Goal: Navigation & Orientation: Find specific page/section

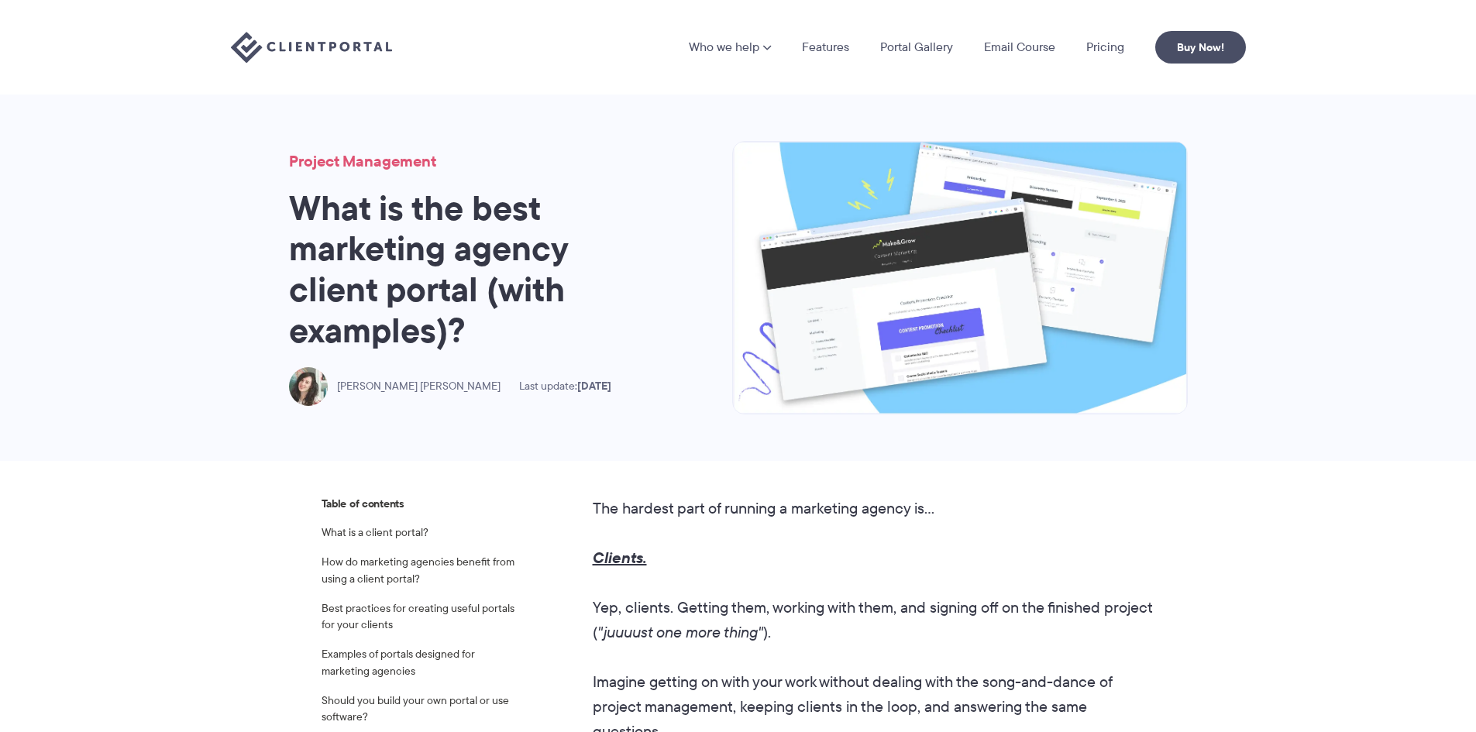
drag, startPoint x: 0, startPoint y: 0, endPoint x: 356, endPoint y: 40, distance: 358.6
click at [356, 40] on img at bounding box center [311, 48] width 161 height 32
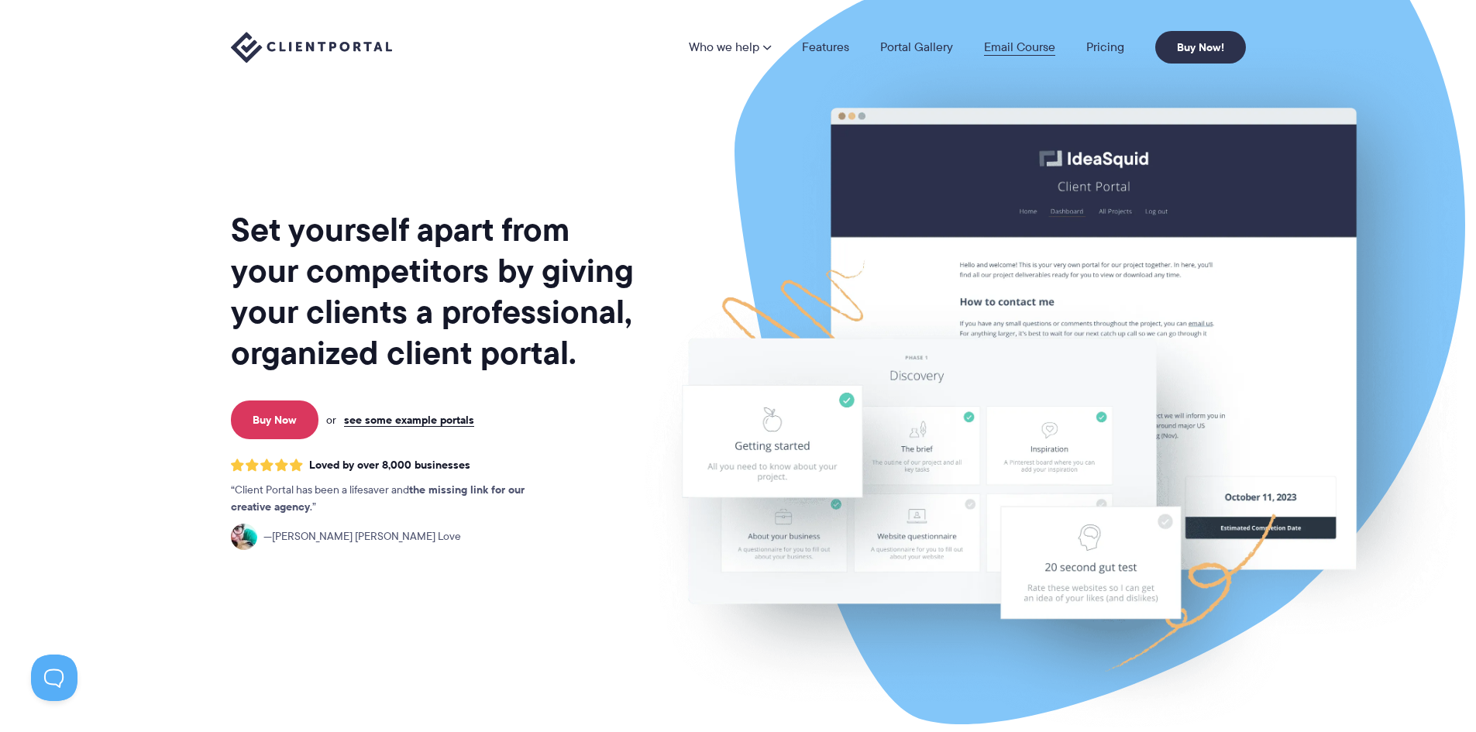
click at [1023, 51] on link "Email Course" at bounding box center [1019, 47] width 71 height 12
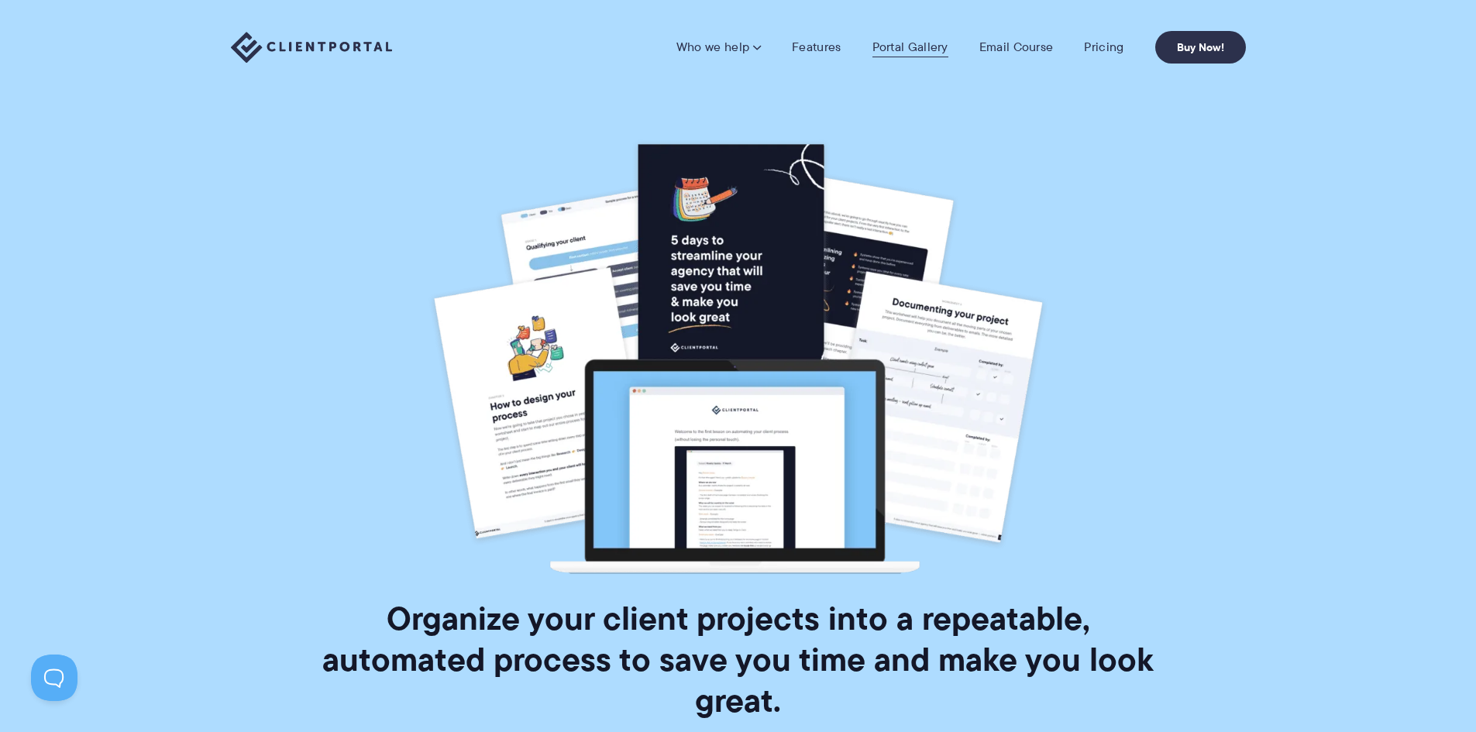
click at [947, 51] on link "Portal Gallery" at bounding box center [910, 47] width 76 height 15
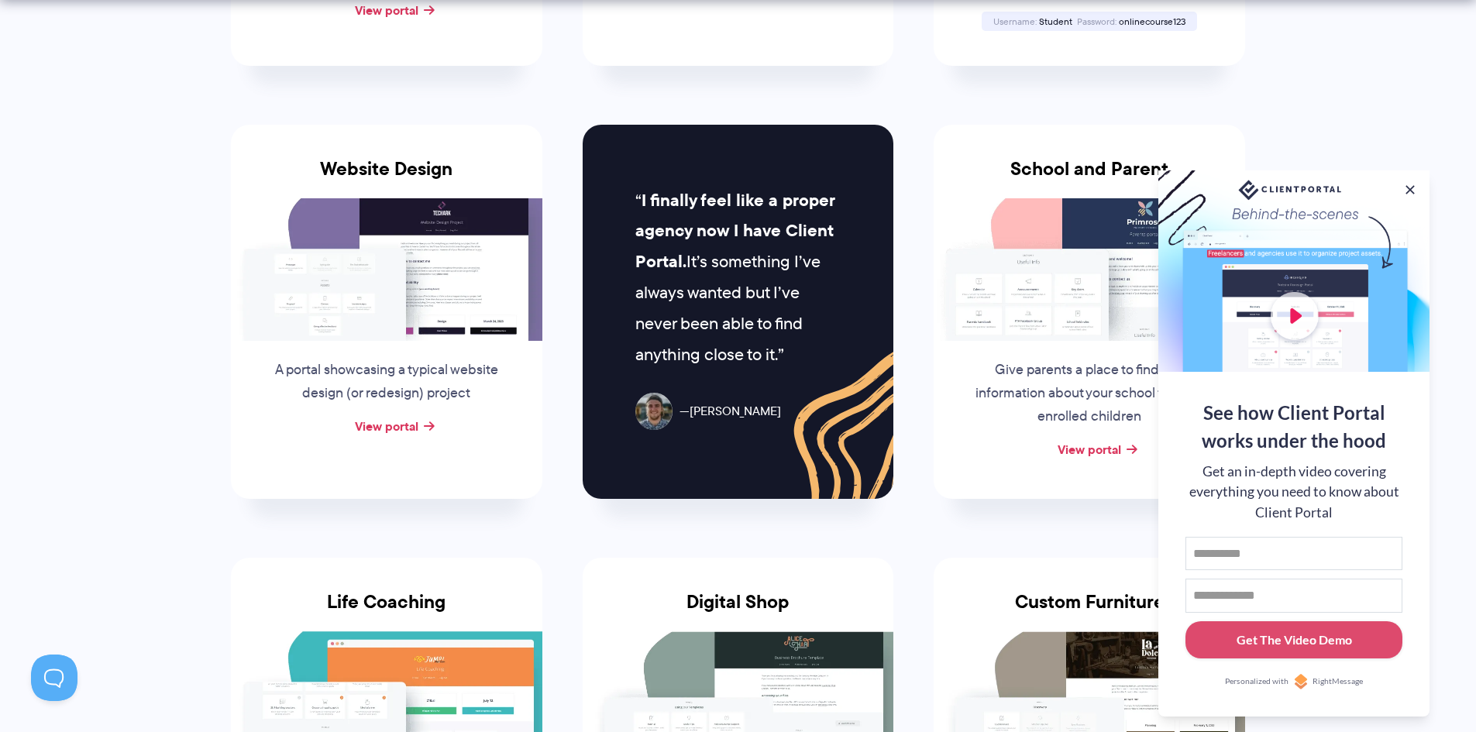
scroll to position [697, 0]
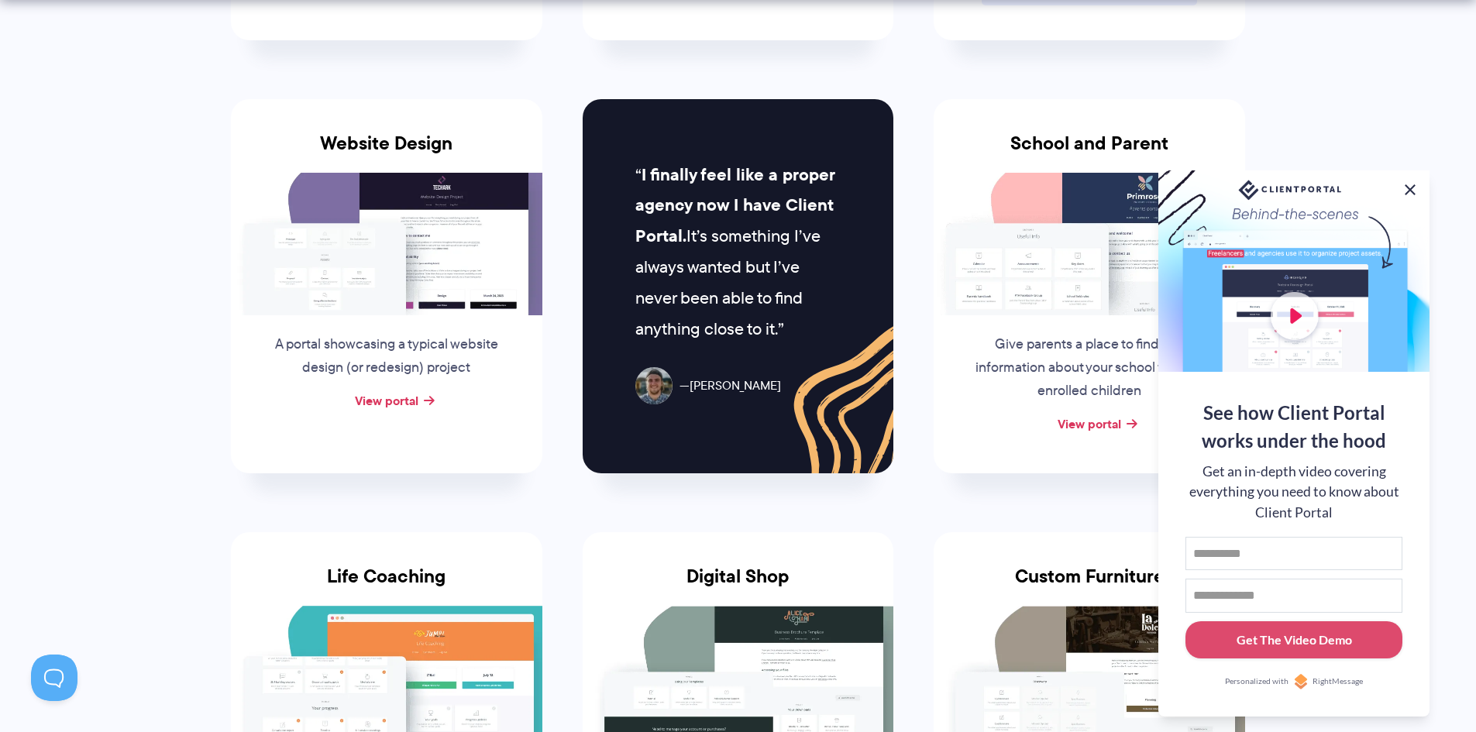
click at [1415, 187] on button at bounding box center [1410, 190] width 19 height 19
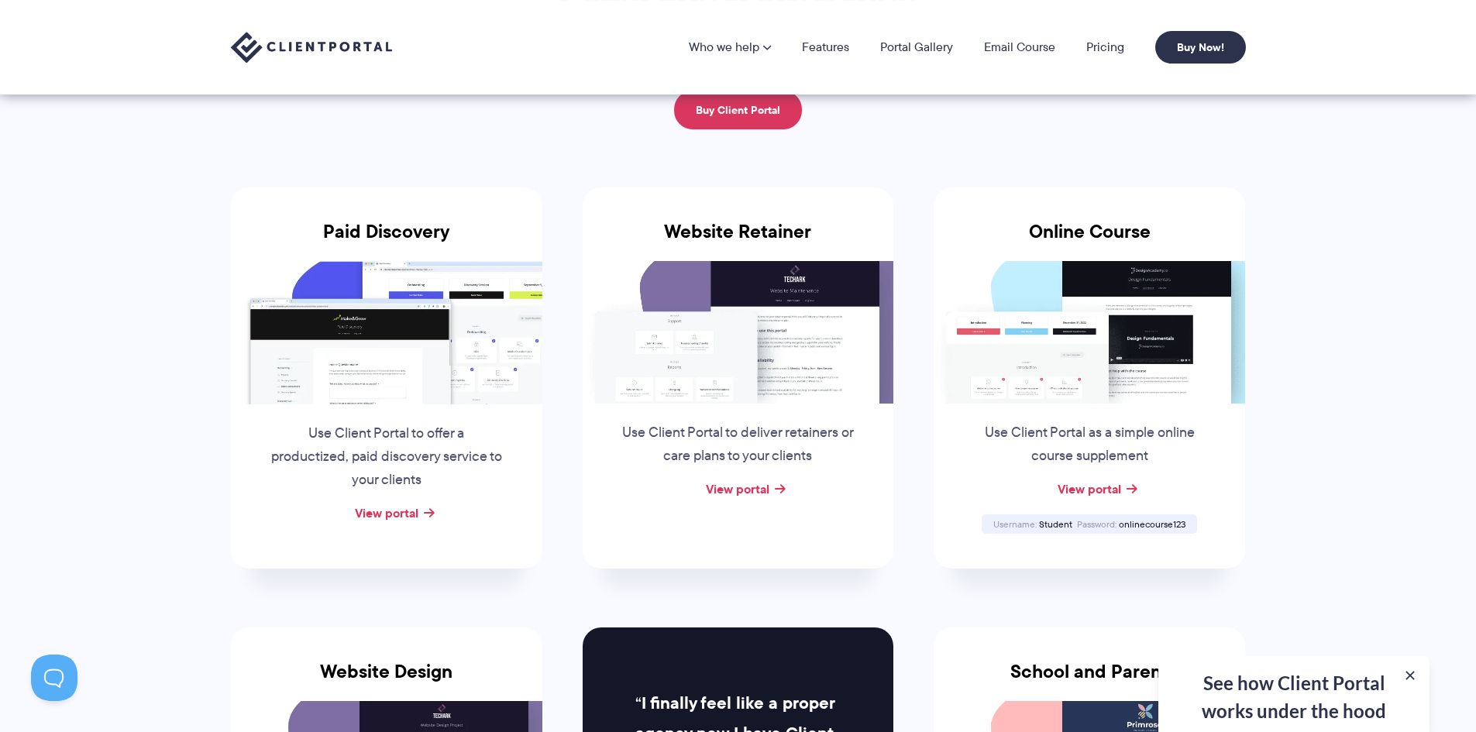
scroll to position [155, 0]
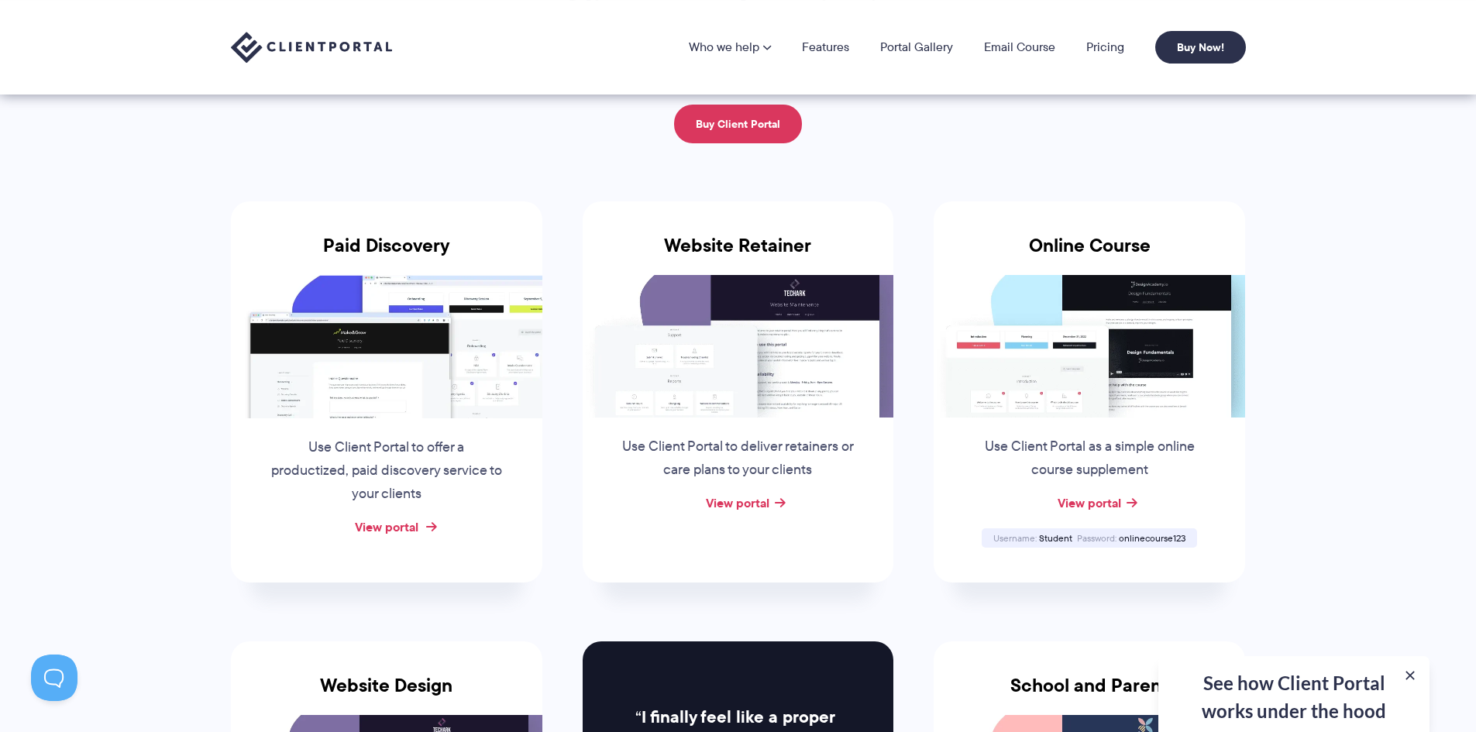
click at [395, 526] on link "View portal" at bounding box center [387, 527] width 64 height 19
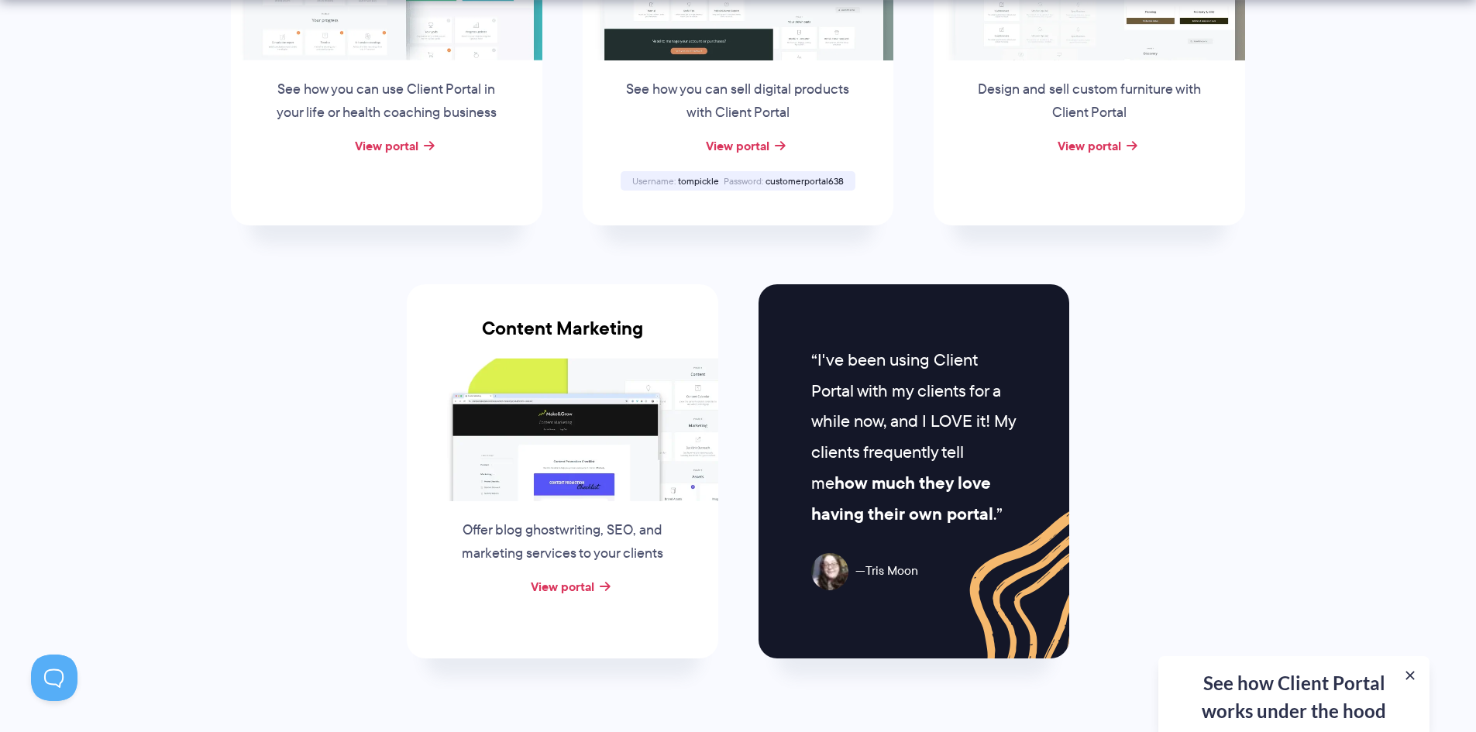
scroll to position [1395, 0]
